Goal: Navigation & Orientation: Find specific page/section

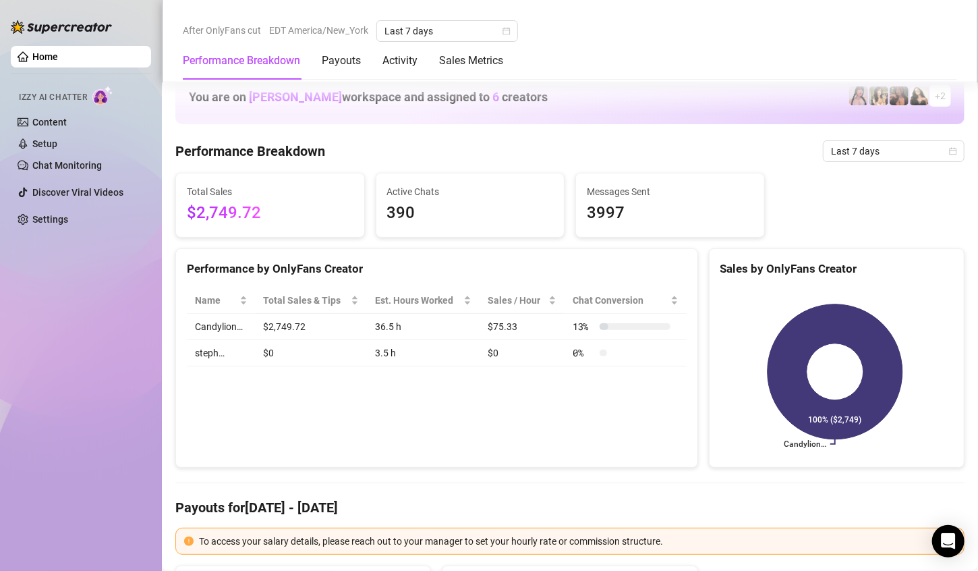
scroll to position [735, 0]
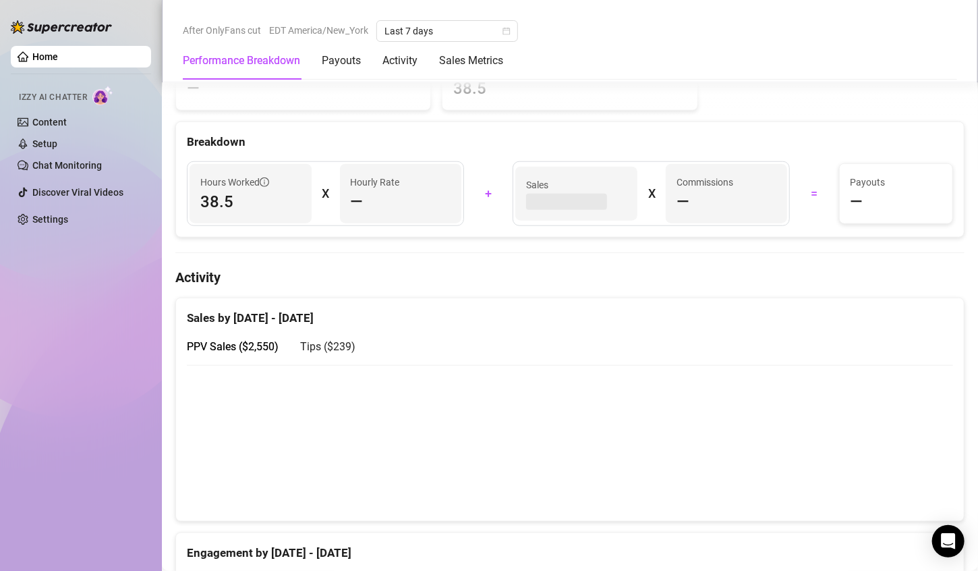
scroll to position [490, 0]
